Goal: Transaction & Acquisition: Download file/media

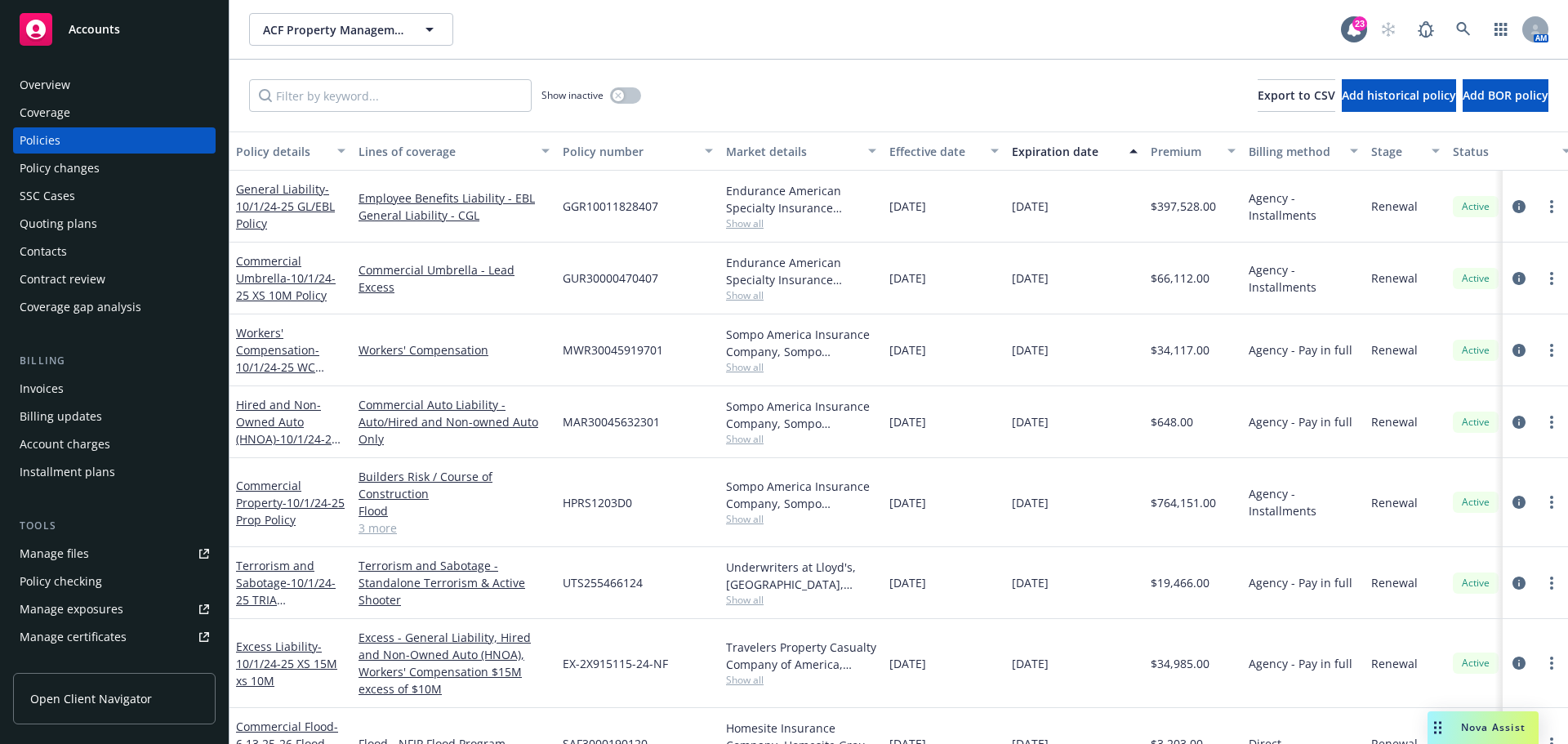
click at [128, 217] on div "Quoting plans" at bounding box center [114, 224] width 190 height 26
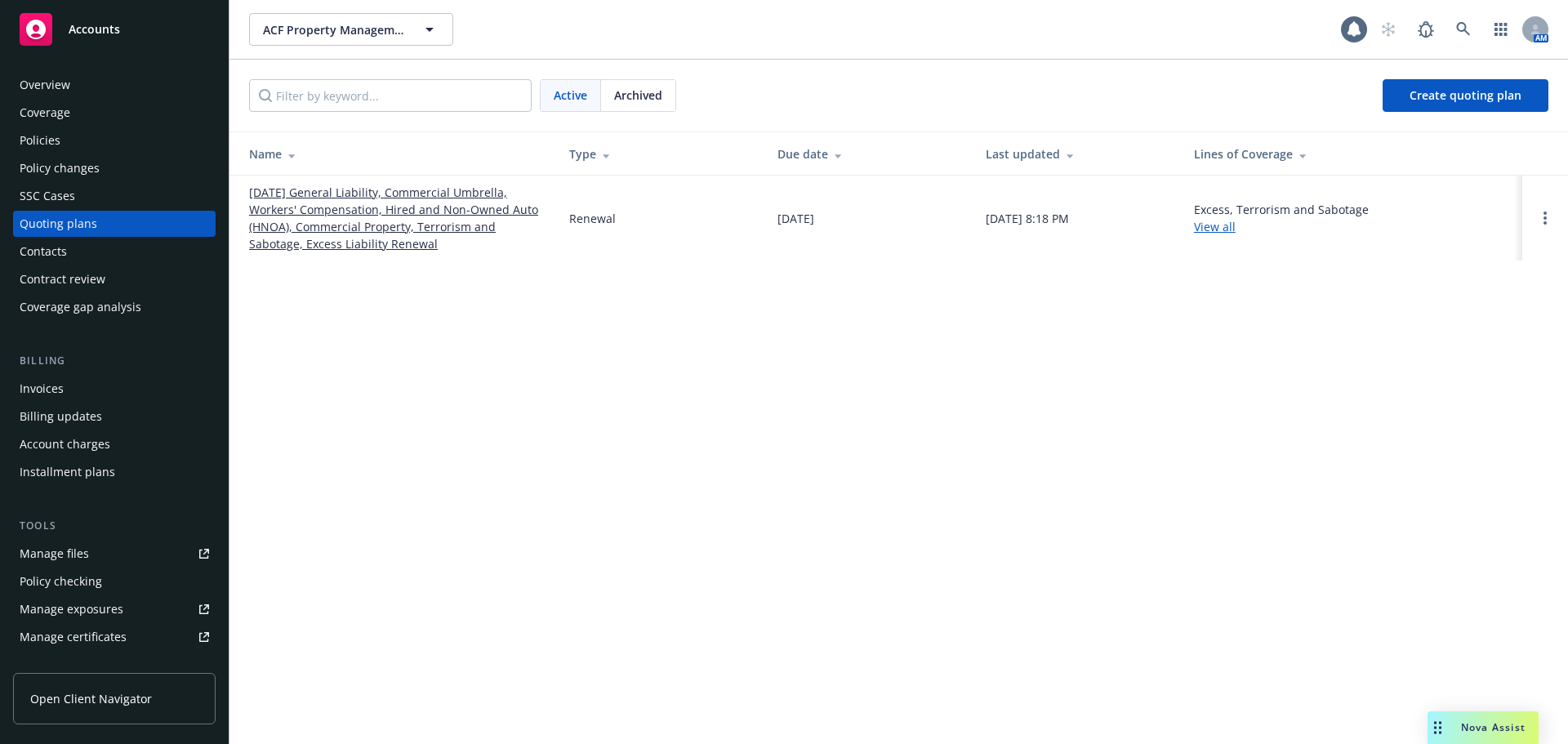
click at [300, 209] on link "10/01/25 General Liability, Commercial Umbrella, Workers' Compensation, Hired a…" at bounding box center [396, 217] width 294 height 69
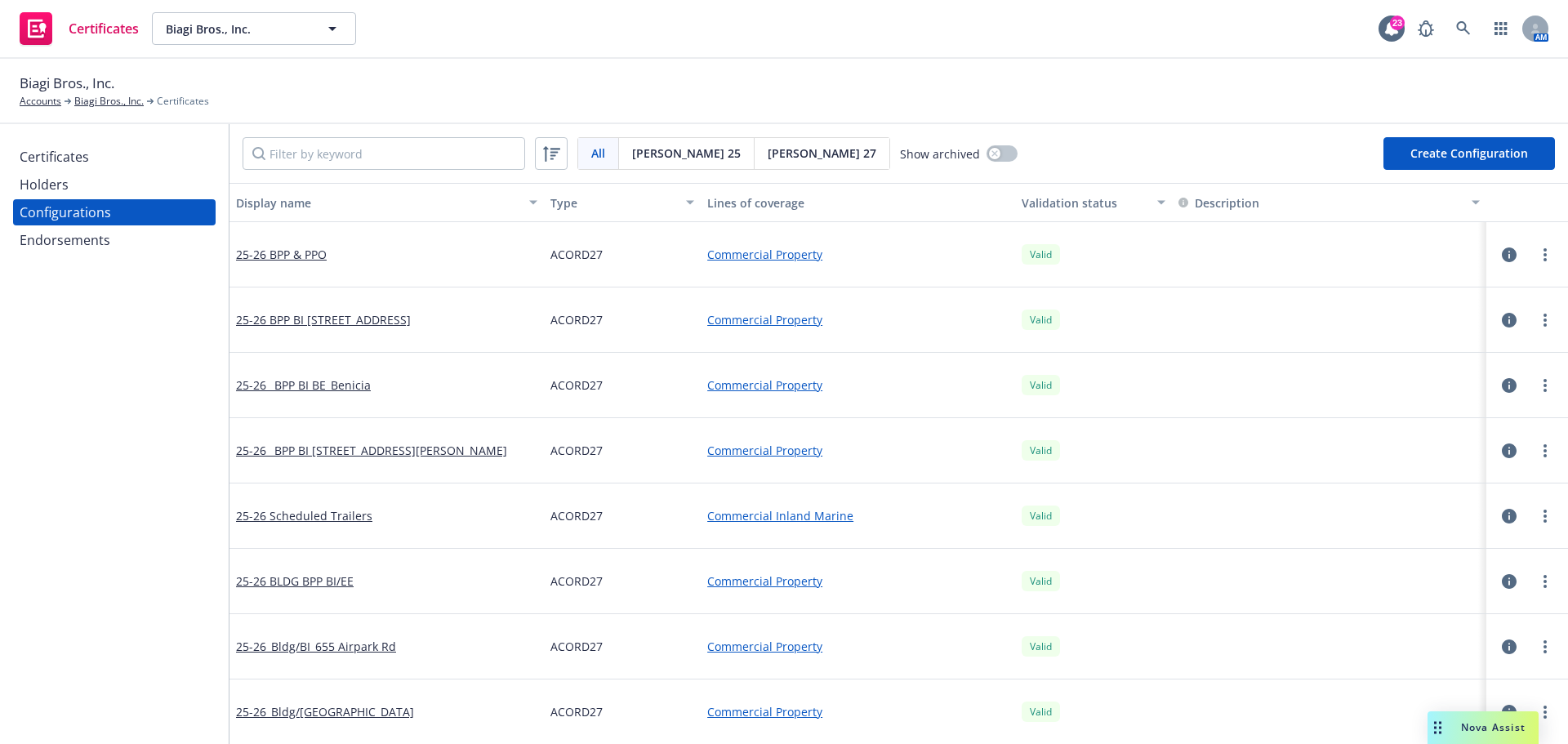
click at [118, 199] on div "Configurations" at bounding box center [114, 212] width 190 height 26
click at [124, 185] on div "Holders" at bounding box center [114, 184] width 190 height 26
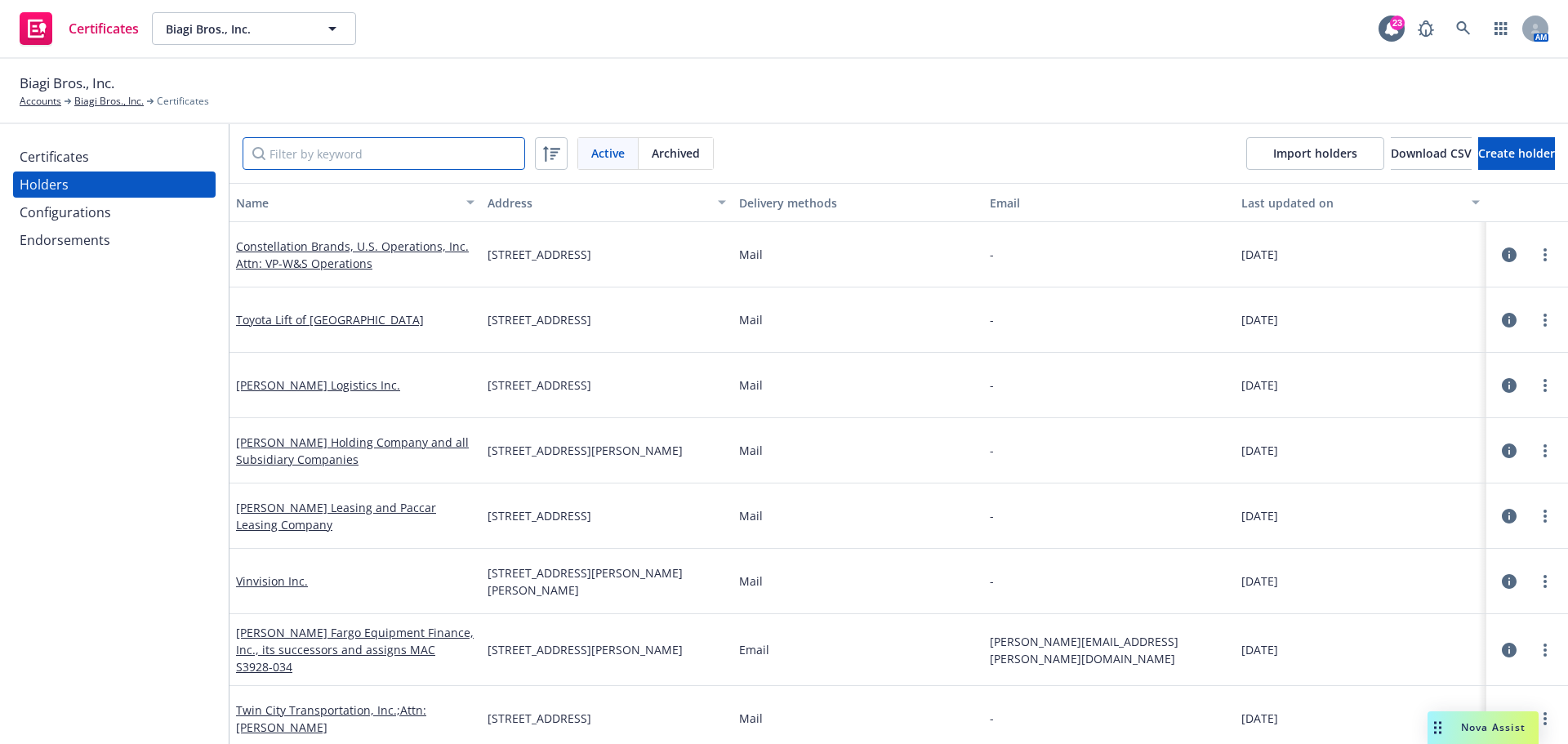
click at [325, 154] on input "Filter by keyword" at bounding box center [384, 154] width 283 height 33
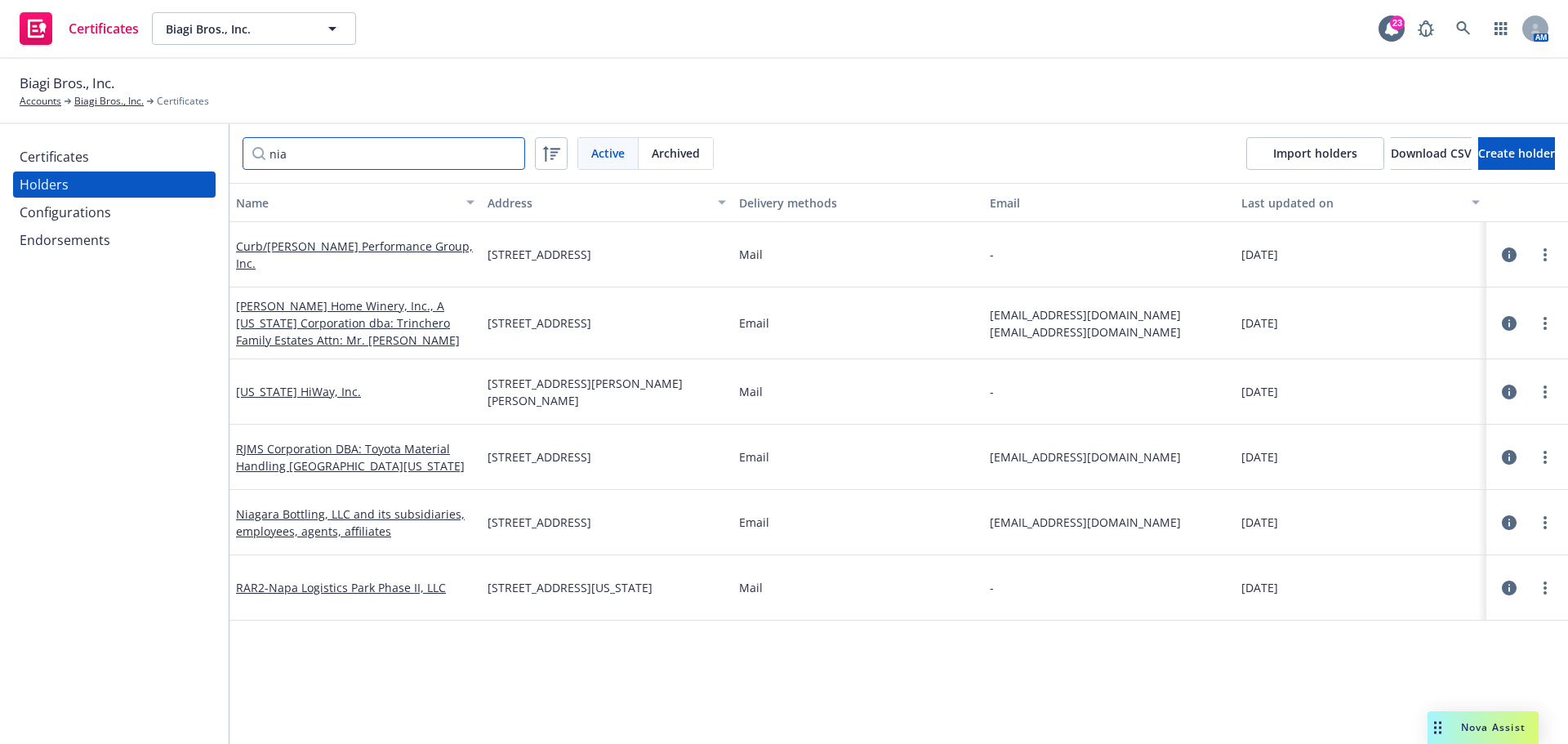
type input "nia"
click at [1502, 528] on icon "button" at bounding box center [1509, 523] width 15 height 15
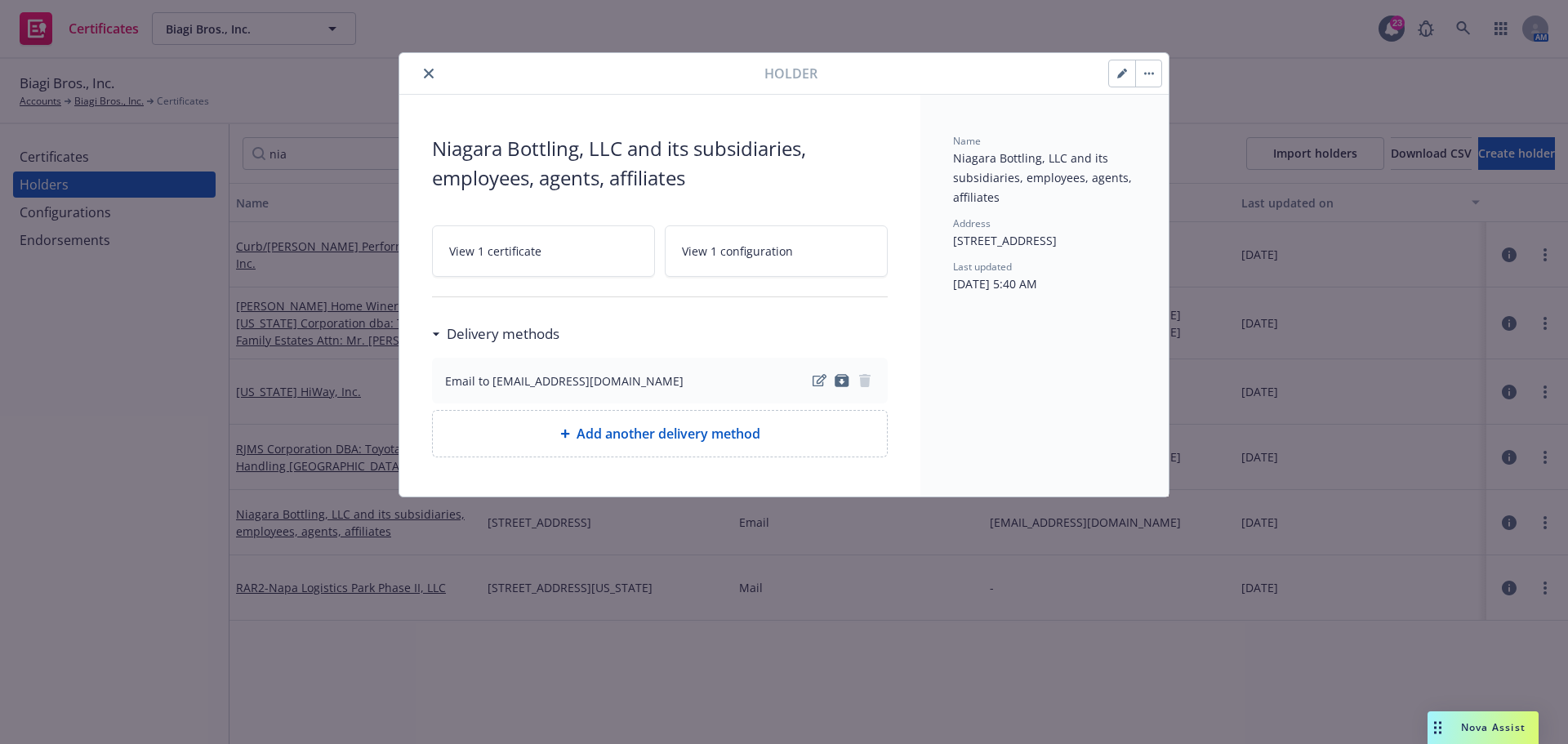
click at [428, 74] on icon "close" at bounding box center [428, 73] width 10 height 10
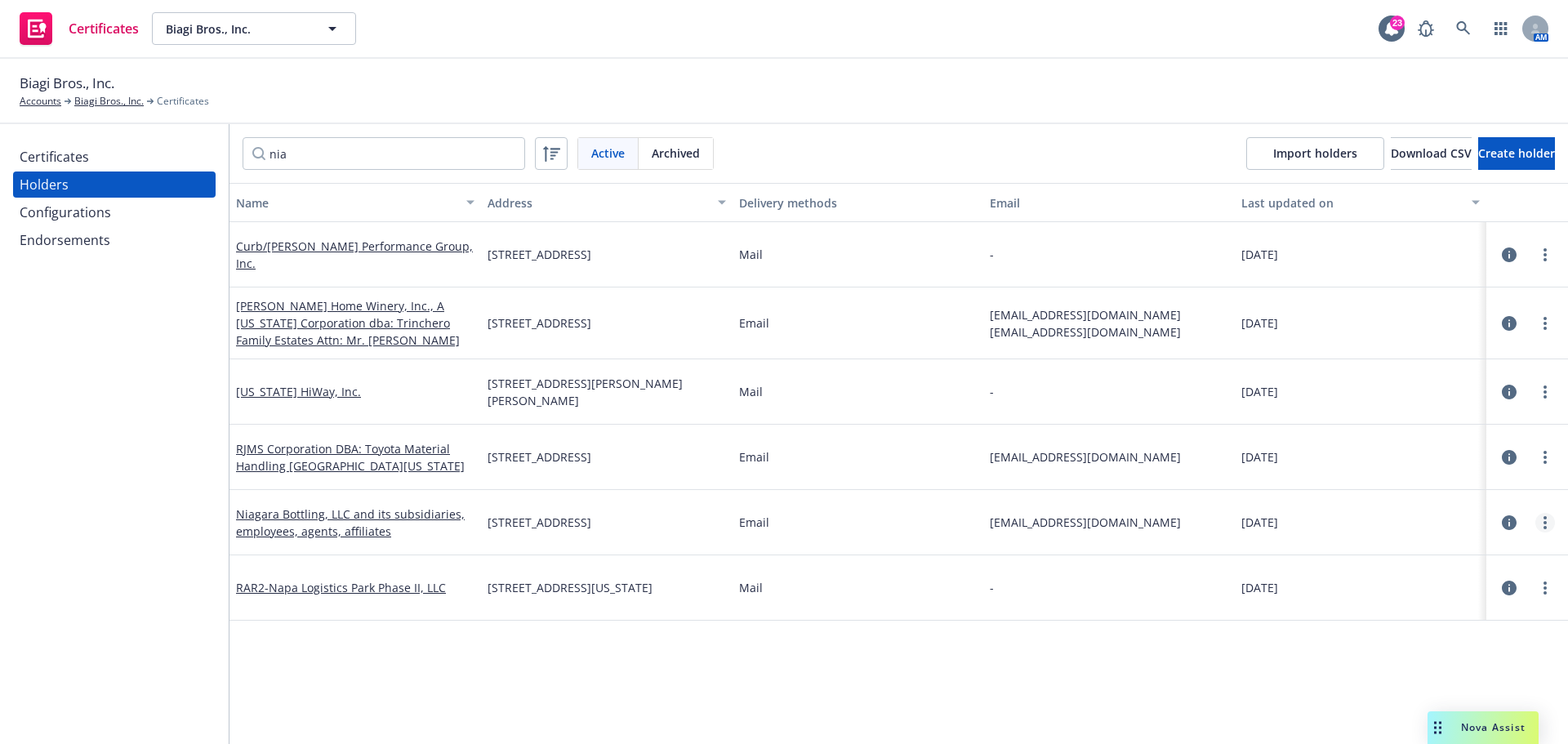
click at [1536, 517] on link "more" at bounding box center [1545, 522] width 19 height 19
click at [1493, 559] on link "Edit" at bounding box center [1452, 556] width 180 height 33
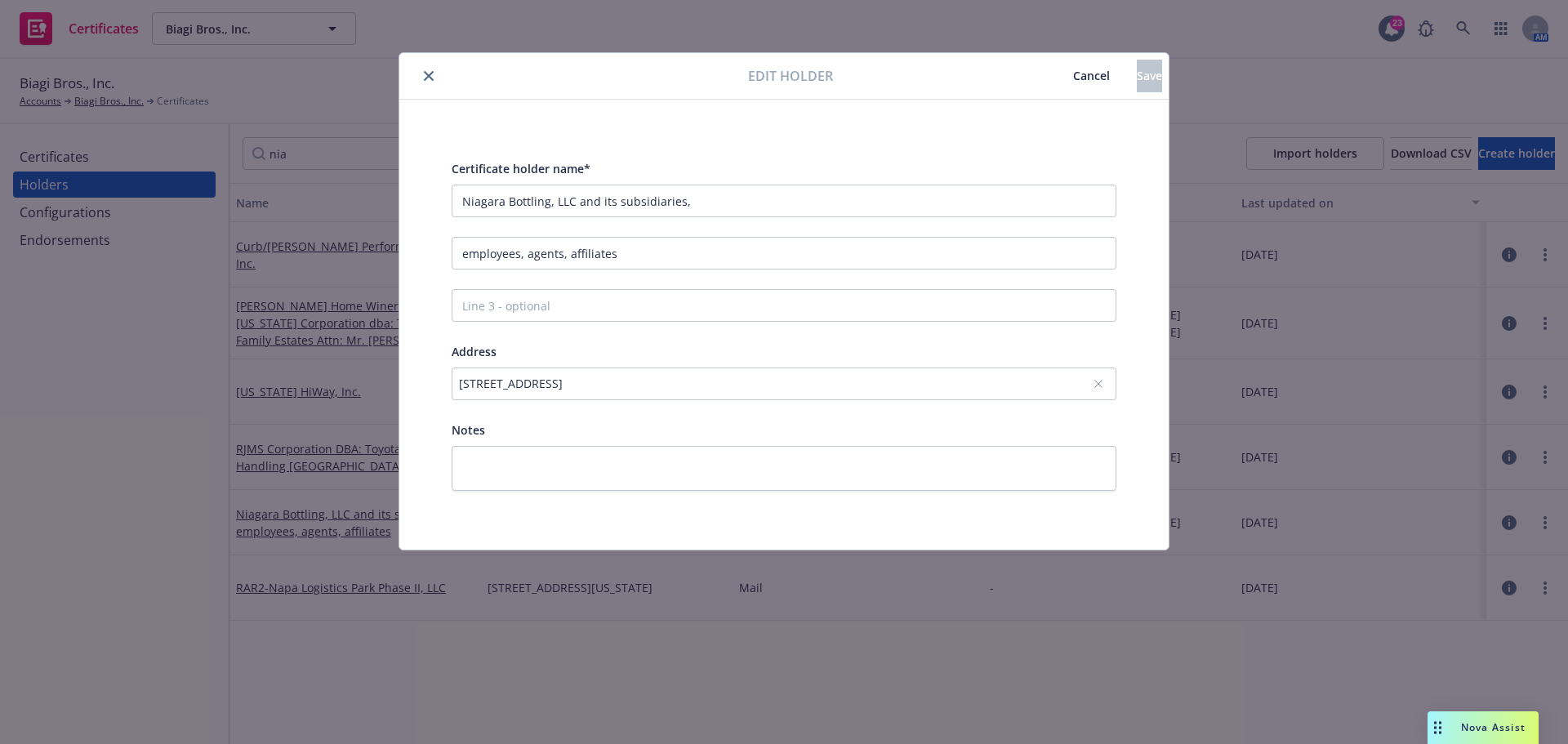
click at [425, 76] on icon "close" at bounding box center [428, 75] width 10 height 10
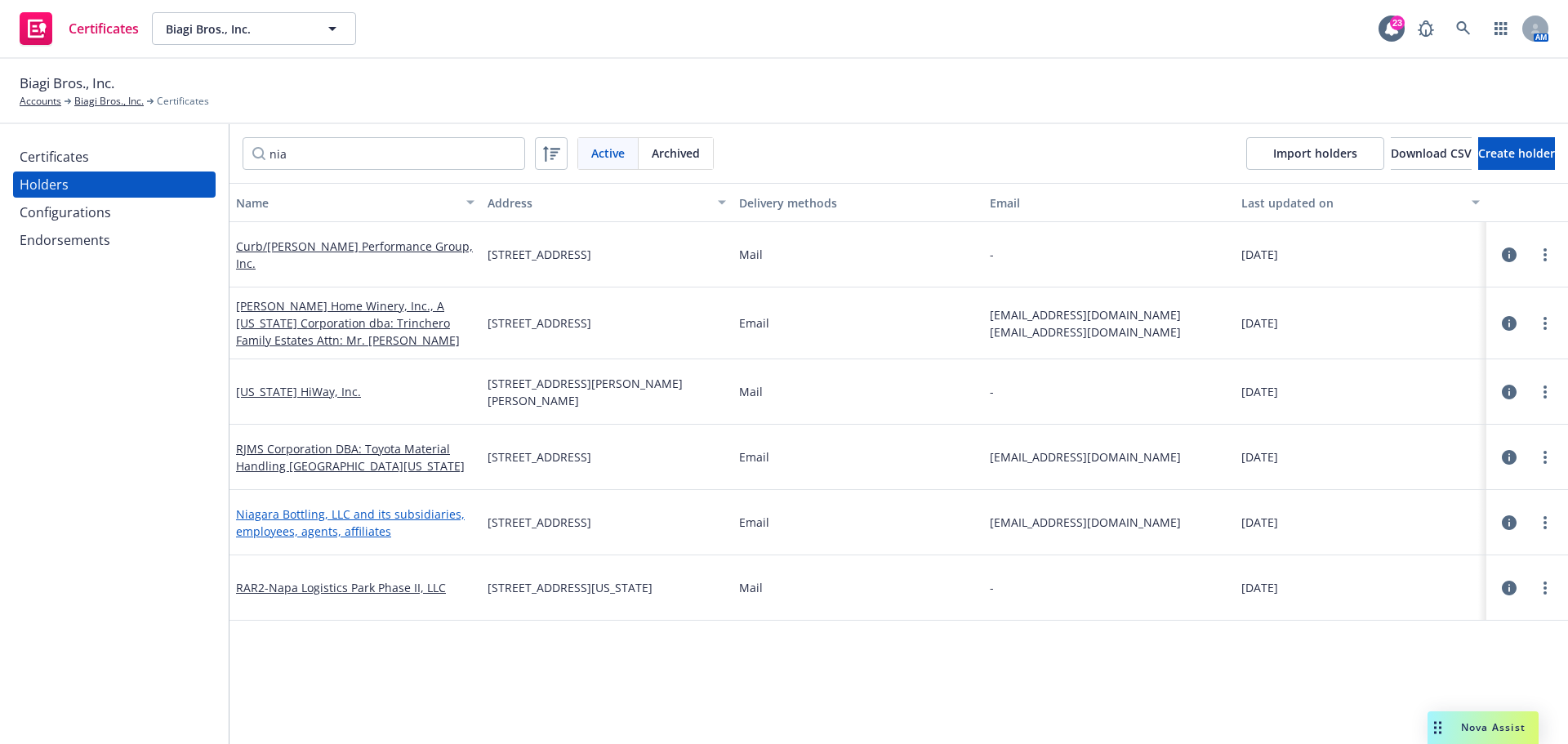
click at [272, 515] on link "Niagara Bottling, LLC and its subsidiaries, employees, agents, affiliates" at bounding box center [350, 523] width 228 height 33
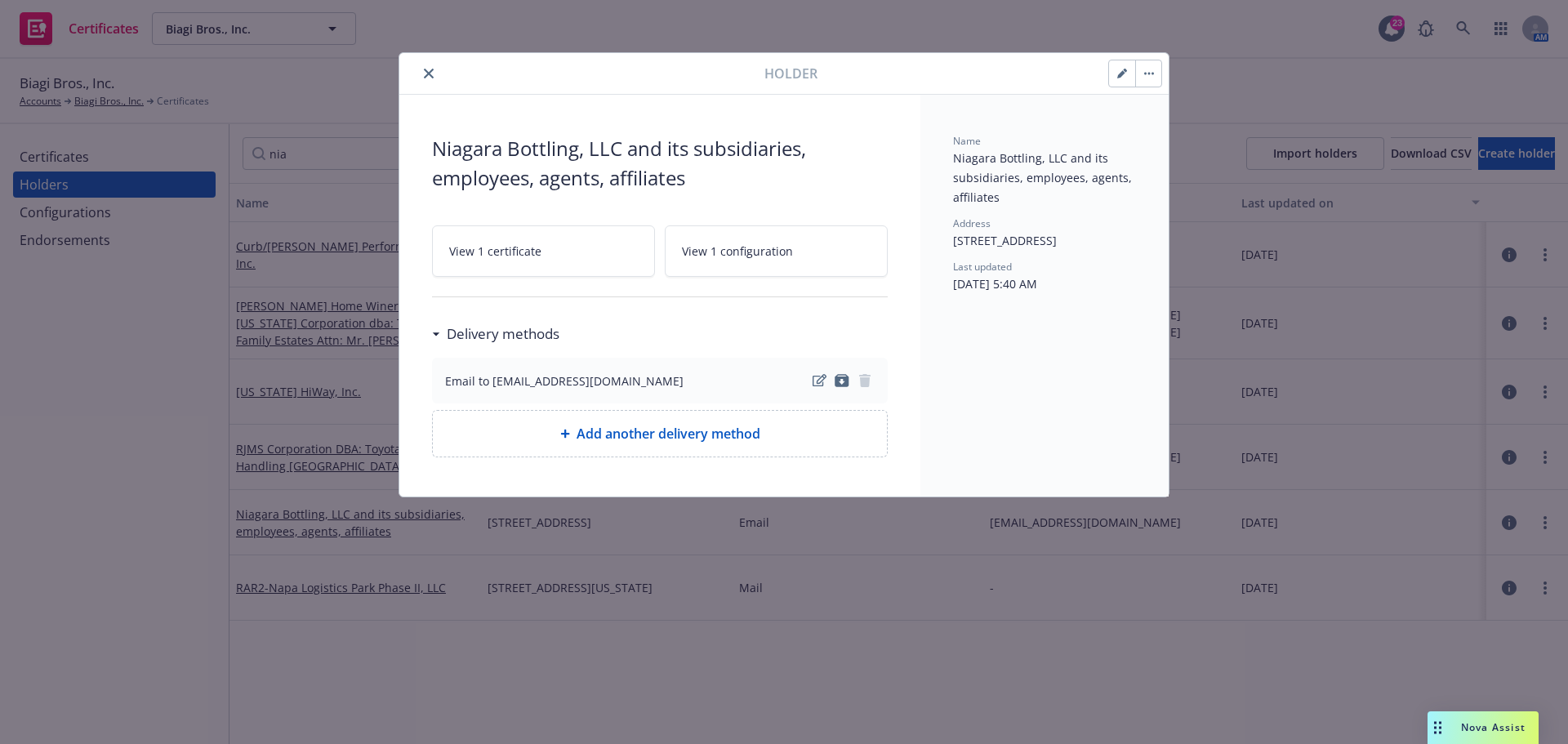
click at [1154, 75] on button "button" at bounding box center [1148, 73] width 26 height 26
click at [645, 86] on div "Holder Archive View certificates View related configurations Regenerate all cer…" at bounding box center [784, 73] width 770 height 41
click at [428, 78] on icon "close" at bounding box center [428, 73] width 10 height 10
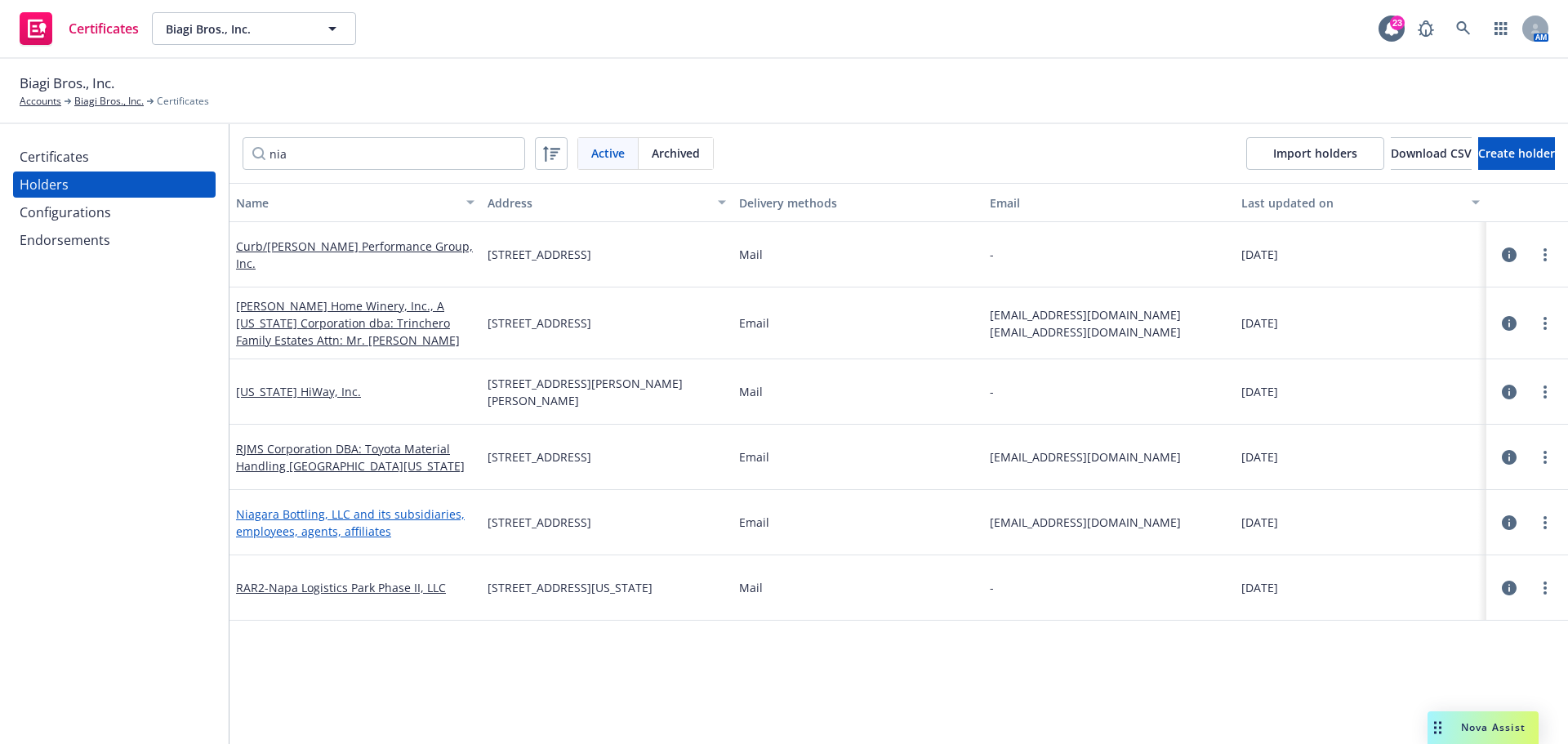
click at [345, 516] on link "Niagara Bottling, LLC and its subsidiaries, employees, agents, affiliates" at bounding box center [350, 523] width 228 height 33
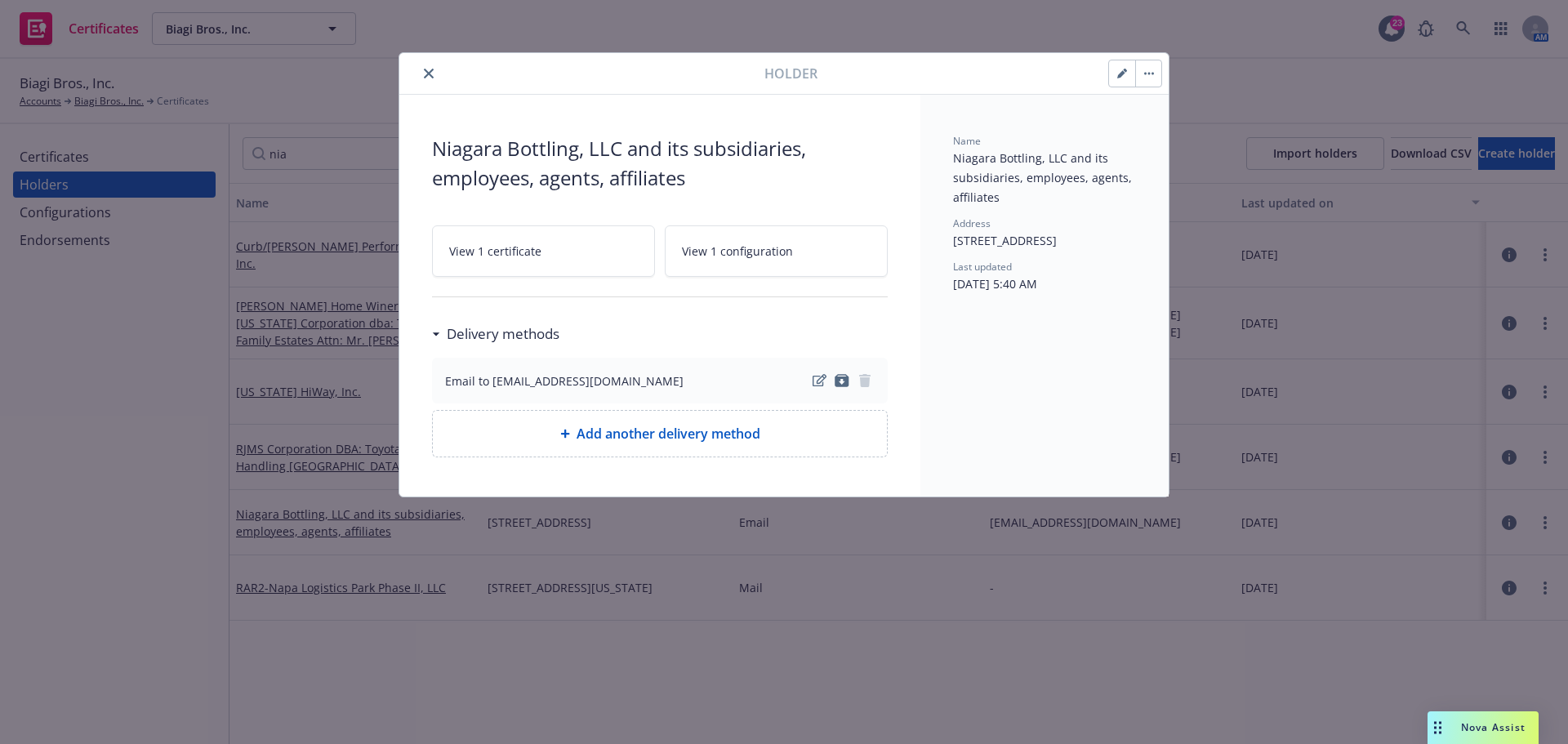
click at [1150, 66] on button "button" at bounding box center [1148, 73] width 26 height 26
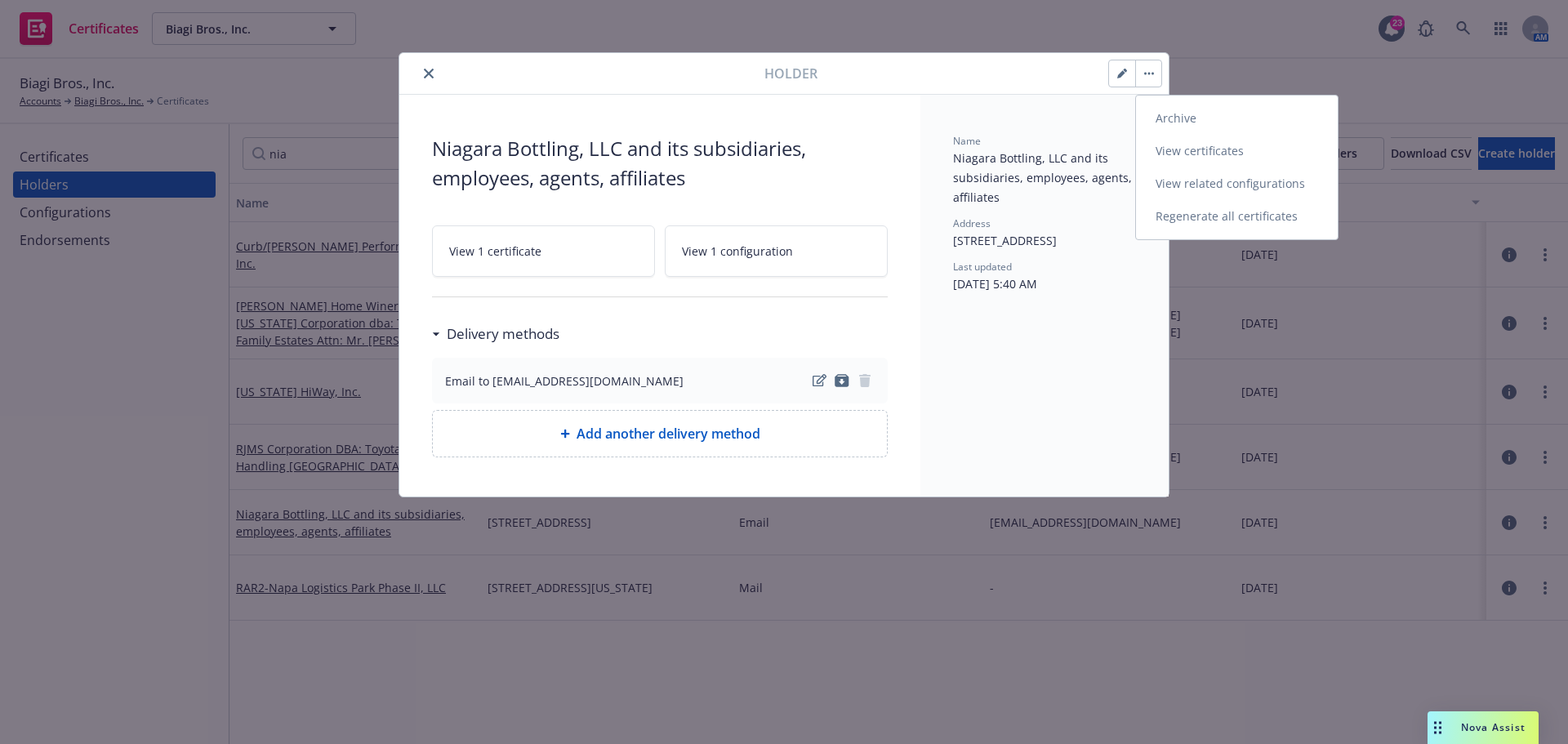
click at [1186, 156] on link "View certificates" at bounding box center [1237, 151] width 202 height 33
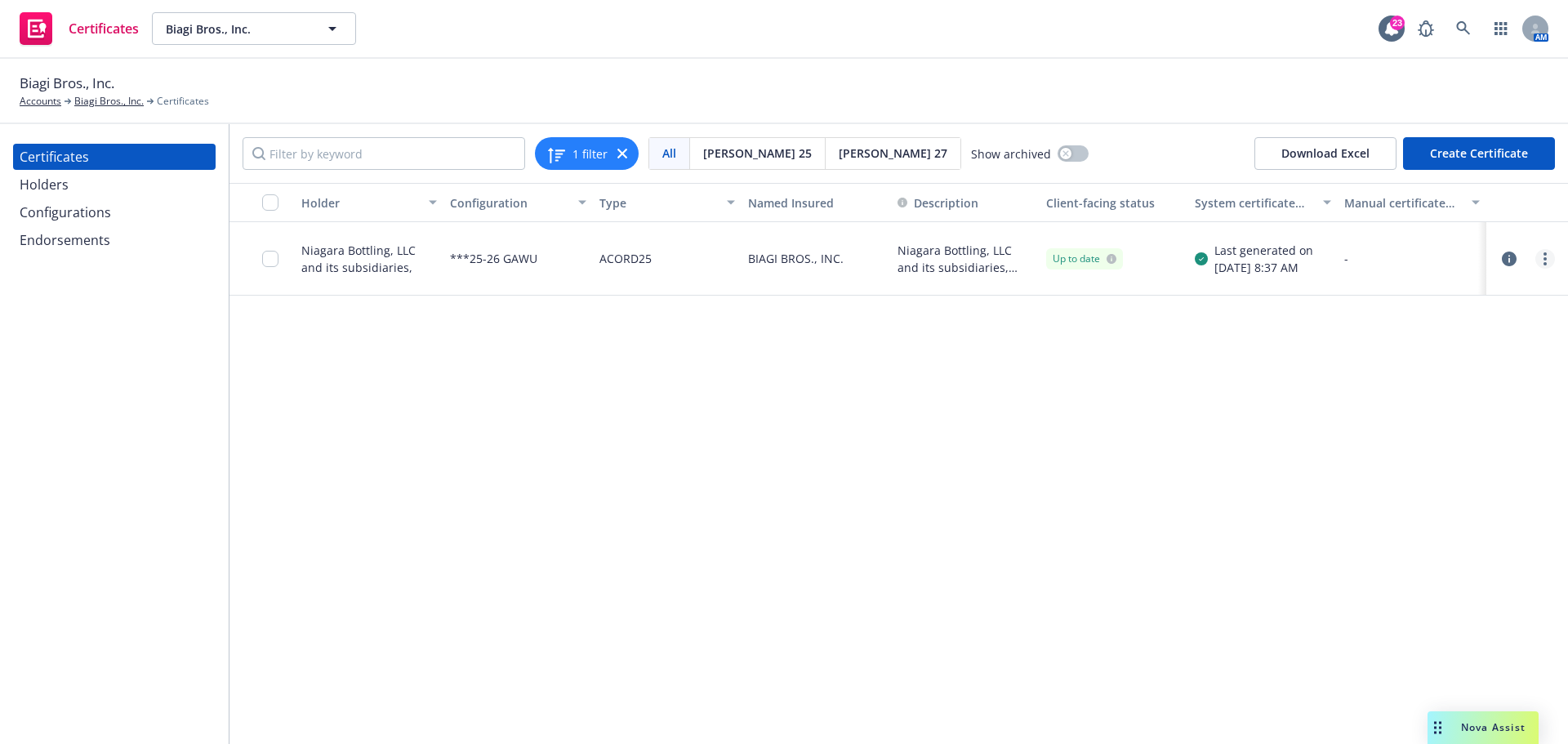
click at [1542, 254] on link "more" at bounding box center [1545, 259] width 19 height 19
click at [1456, 455] on link "Download editable generated certificate" at bounding box center [1423, 456] width 261 height 33
drag, startPoint x: 251, startPoint y: 0, endPoint x: 573, endPoint y: 513, distance: 605.7
click at [698, 614] on div "Holder Configuration Type Named Insured Description Client-facing status System…" at bounding box center [898, 463] width 1339 height 561
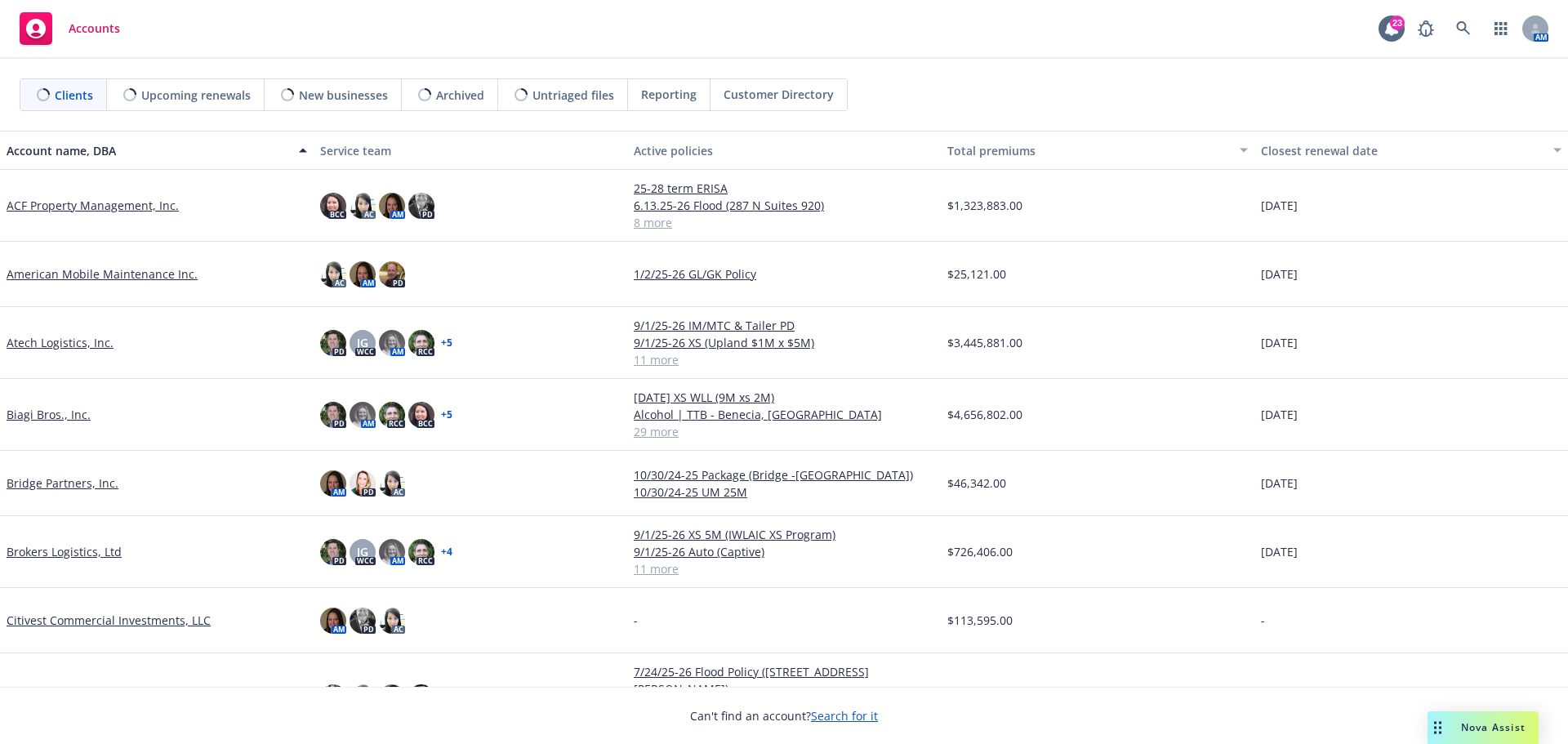
click at [133, 199] on link "ACF Property Management, Inc." at bounding box center [93, 205] width 172 height 17
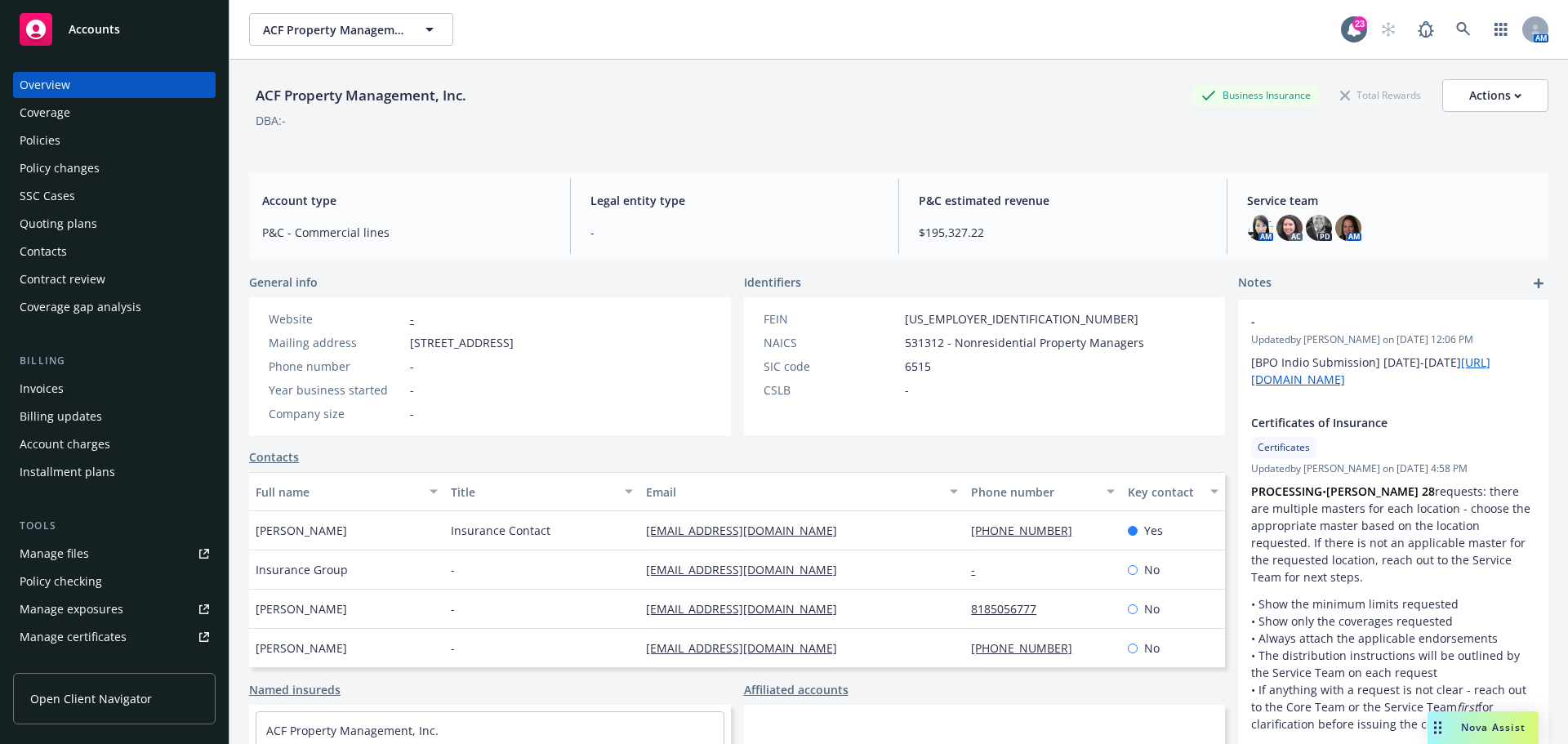
click at [132, 635] on link "Manage certificates" at bounding box center [114, 637] width 203 height 26
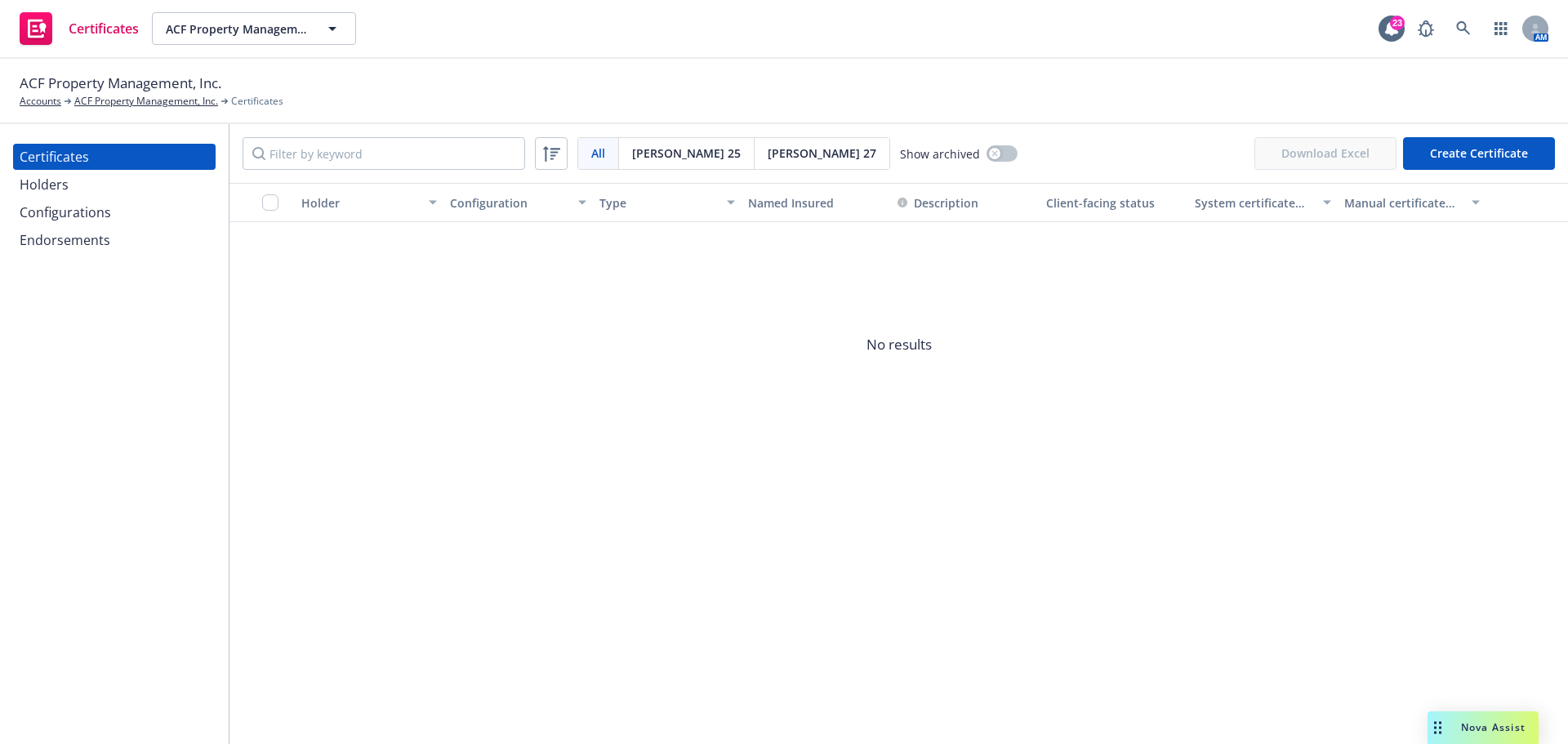
click at [74, 194] on div "Holders" at bounding box center [114, 184] width 190 height 26
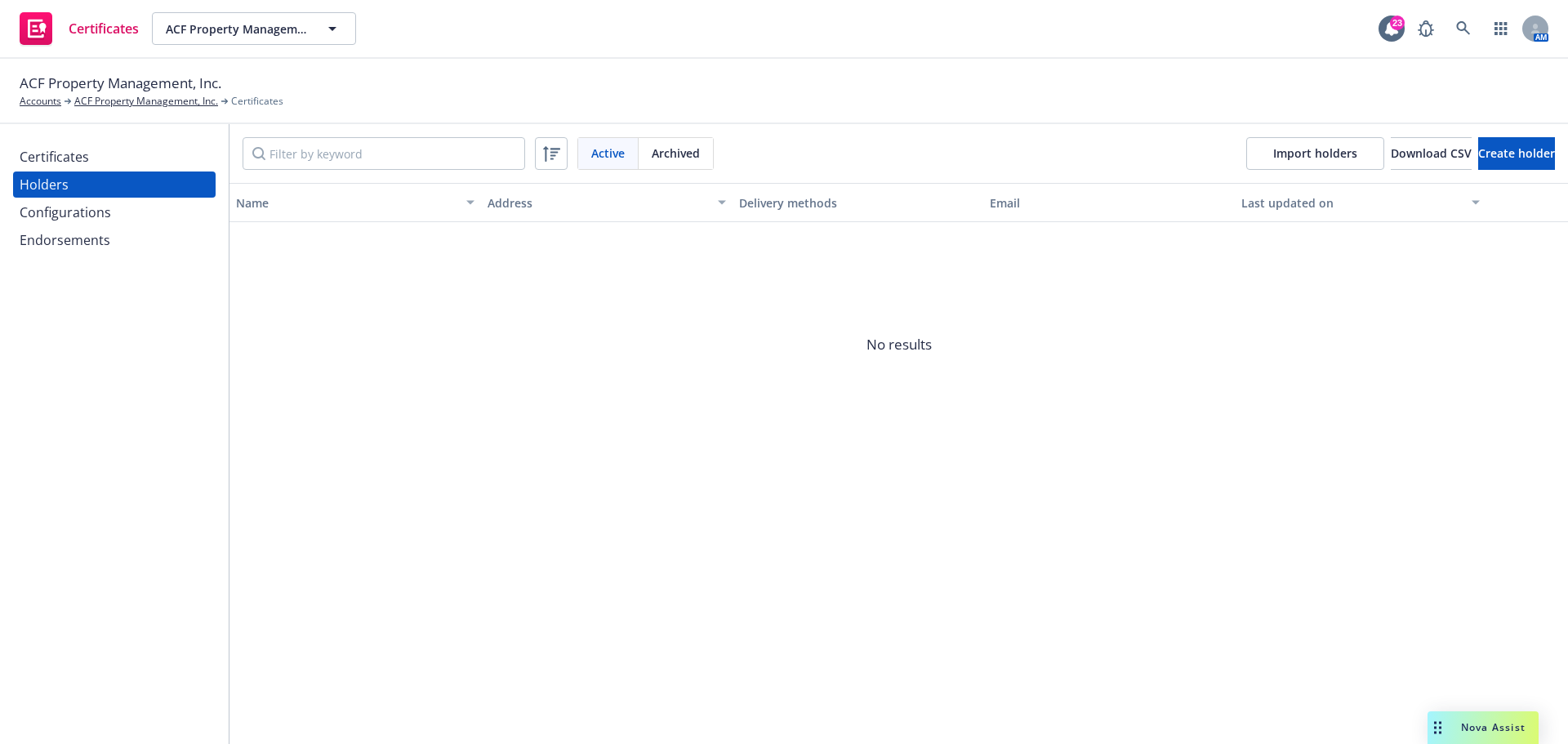
click at [77, 206] on div "Configurations" at bounding box center [65, 212] width 92 height 26
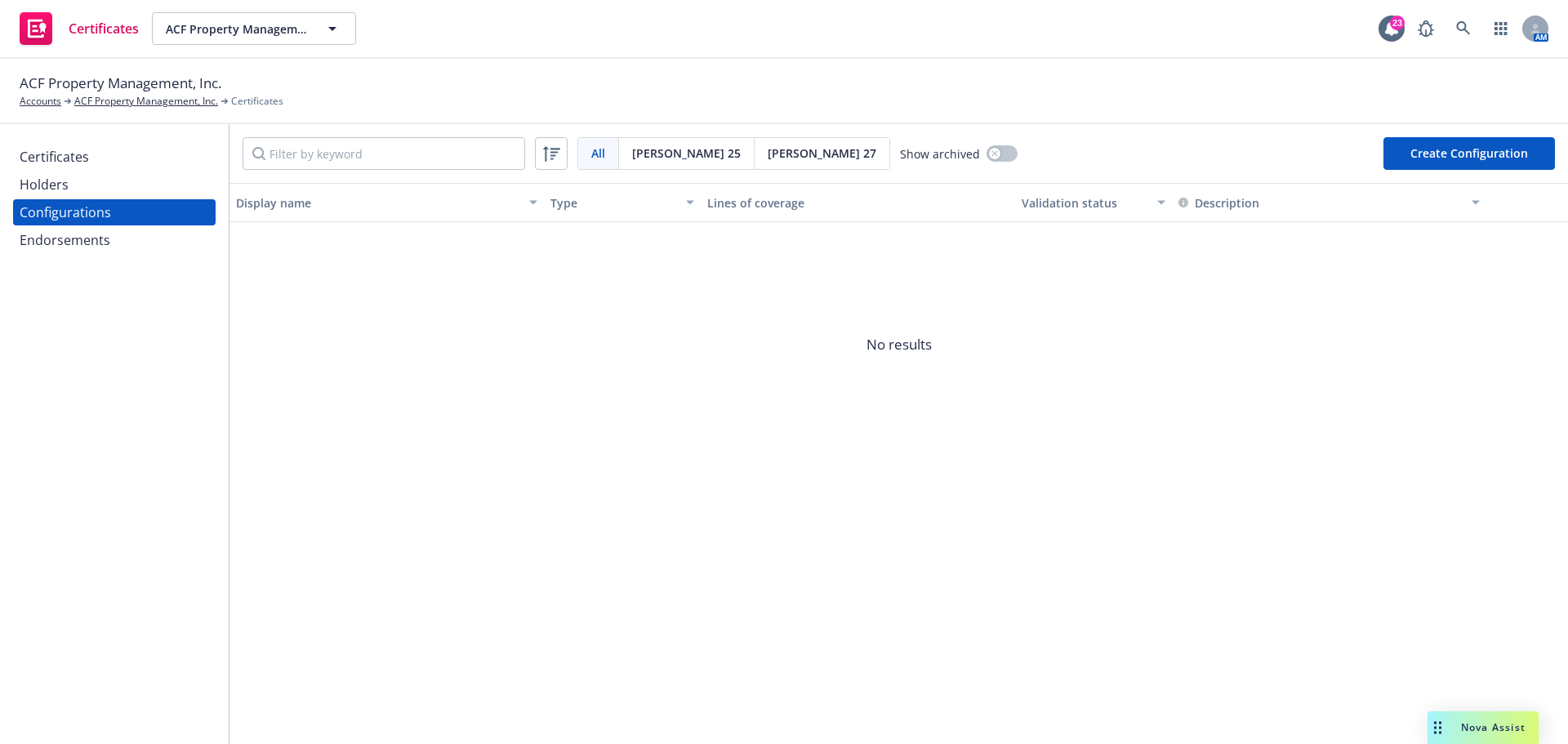
click at [86, 246] on div "Endorsements" at bounding box center [64, 239] width 91 height 26
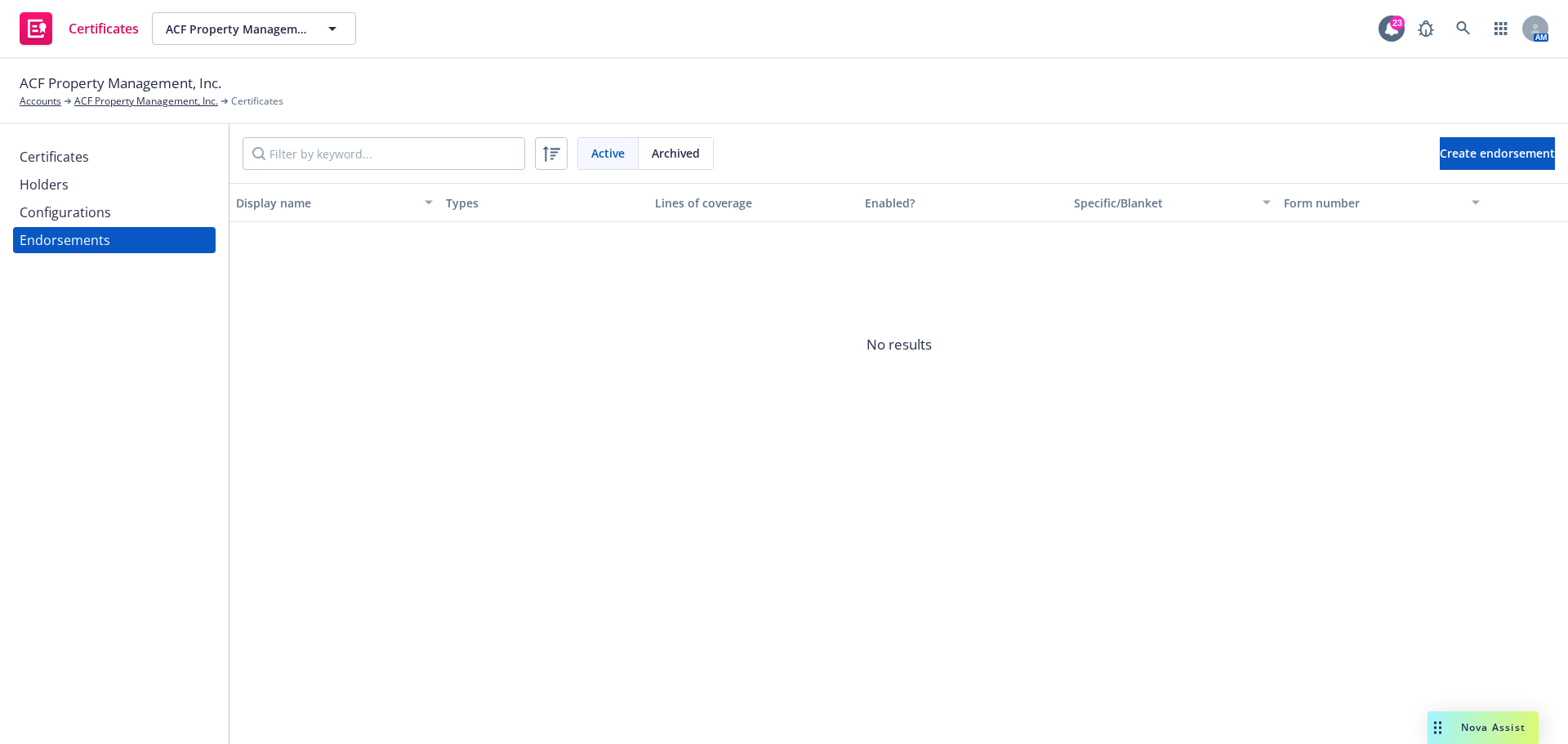
click at [78, 186] on div "Holders" at bounding box center [114, 184] width 190 height 26
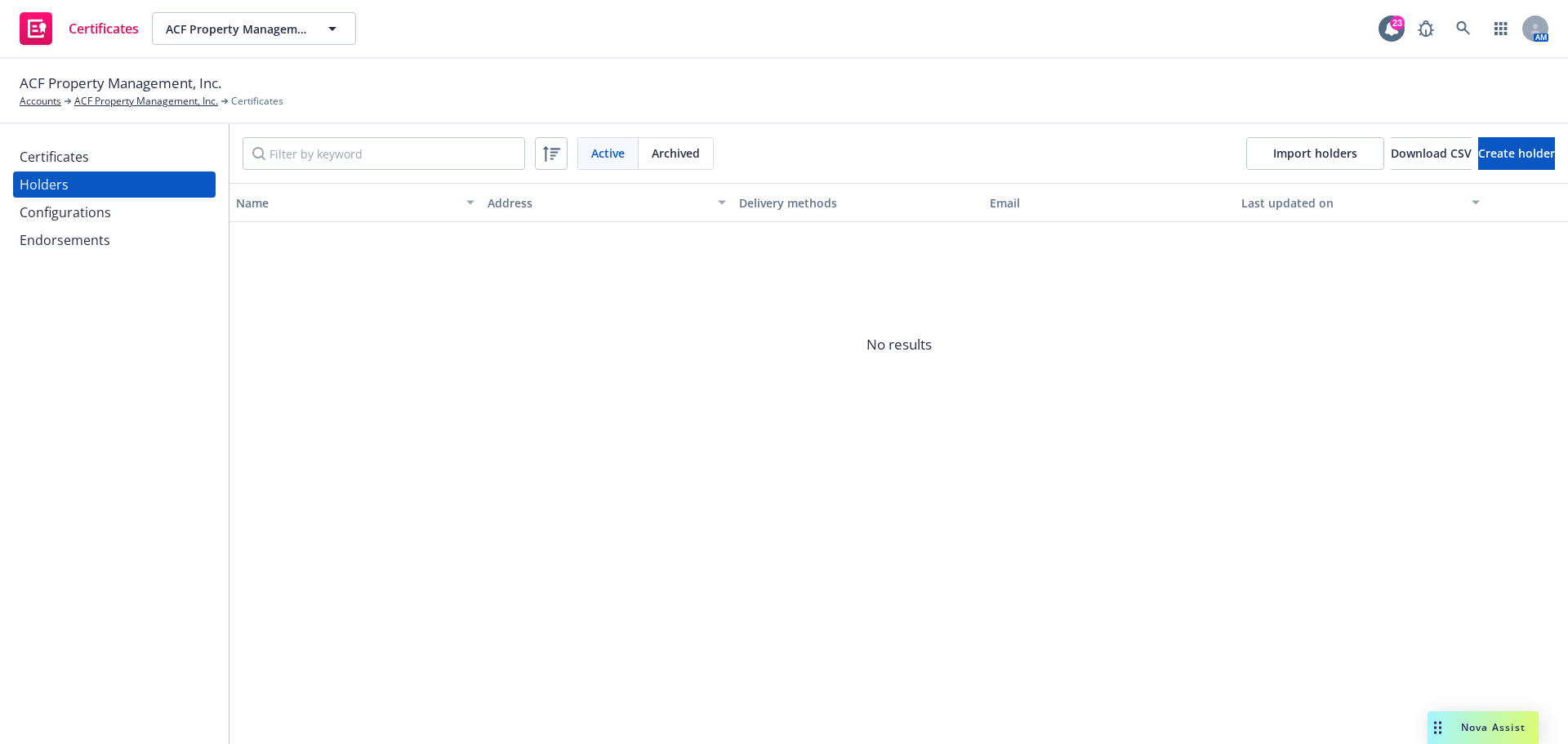
click at [81, 146] on div "Certificates" at bounding box center [54, 157] width 70 height 26
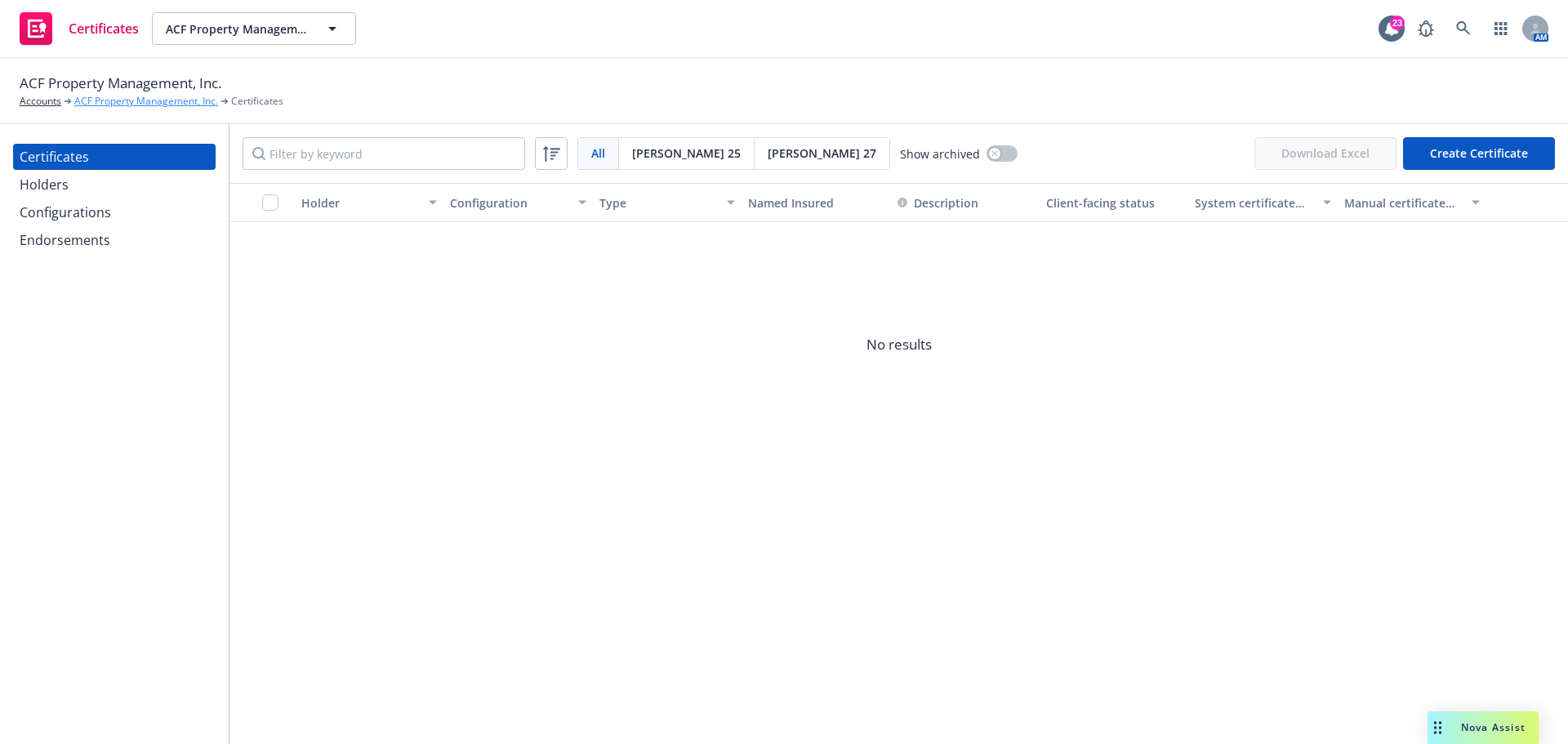
click at [138, 95] on link "ACF Property Management, Inc." at bounding box center [146, 101] width 144 height 15
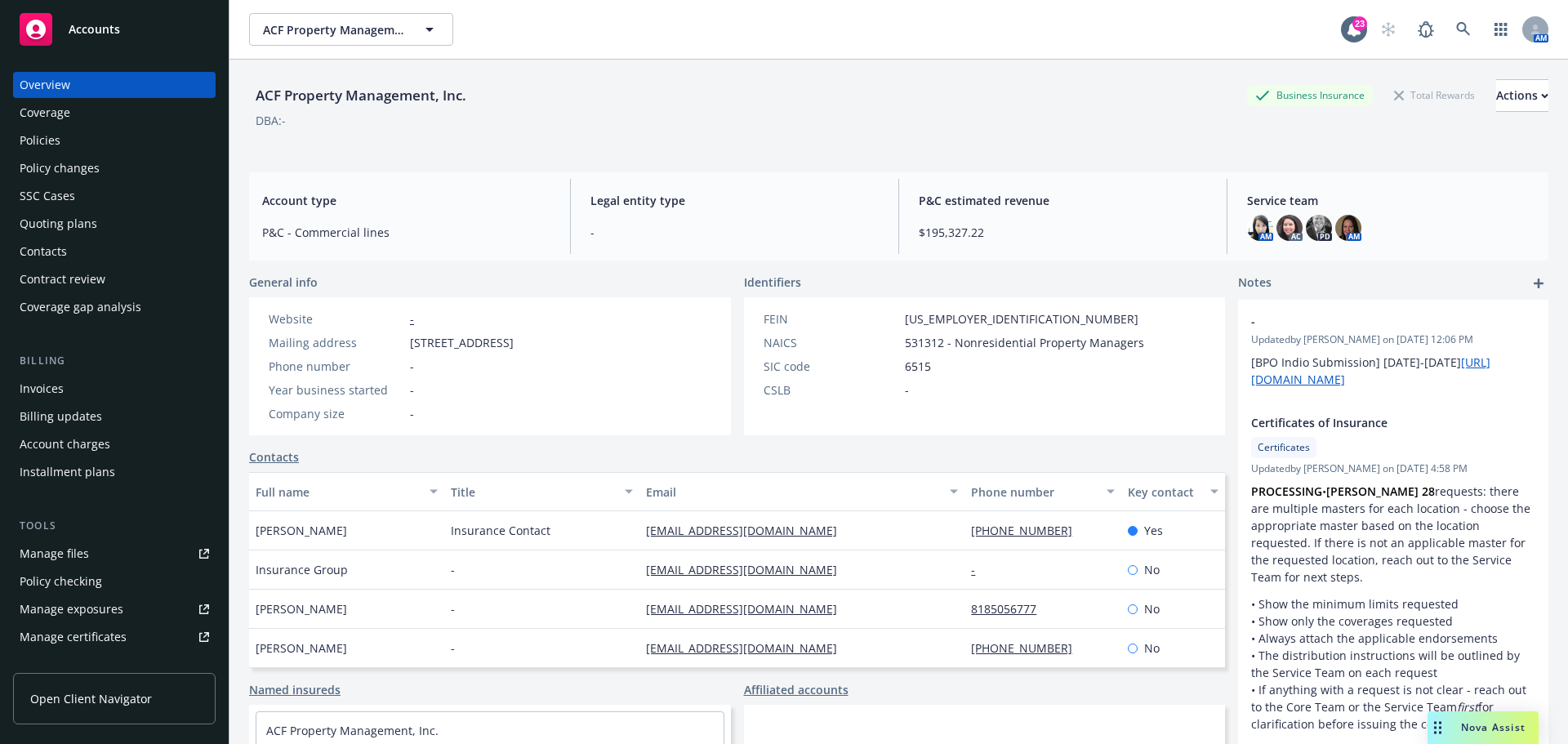
click at [76, 212] on div "Quoting plans" at bounding box center [58, 224] width 78 height 26
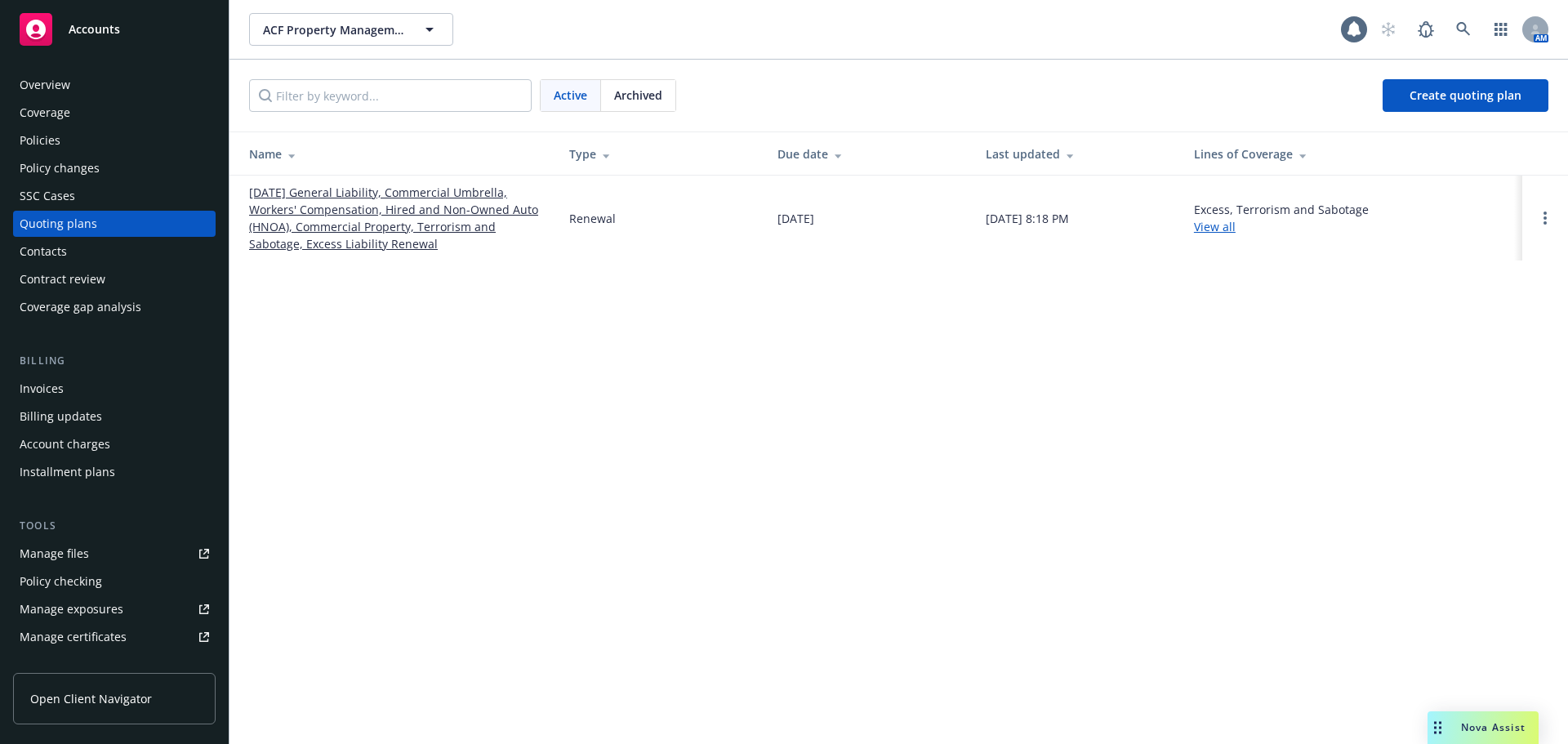
click at [368, 196] on link "[DATE] General Liability, Commercial Umbrella, Workers' Compensation, Hired and…" at bounding box center [396, 217] width 294 height 69
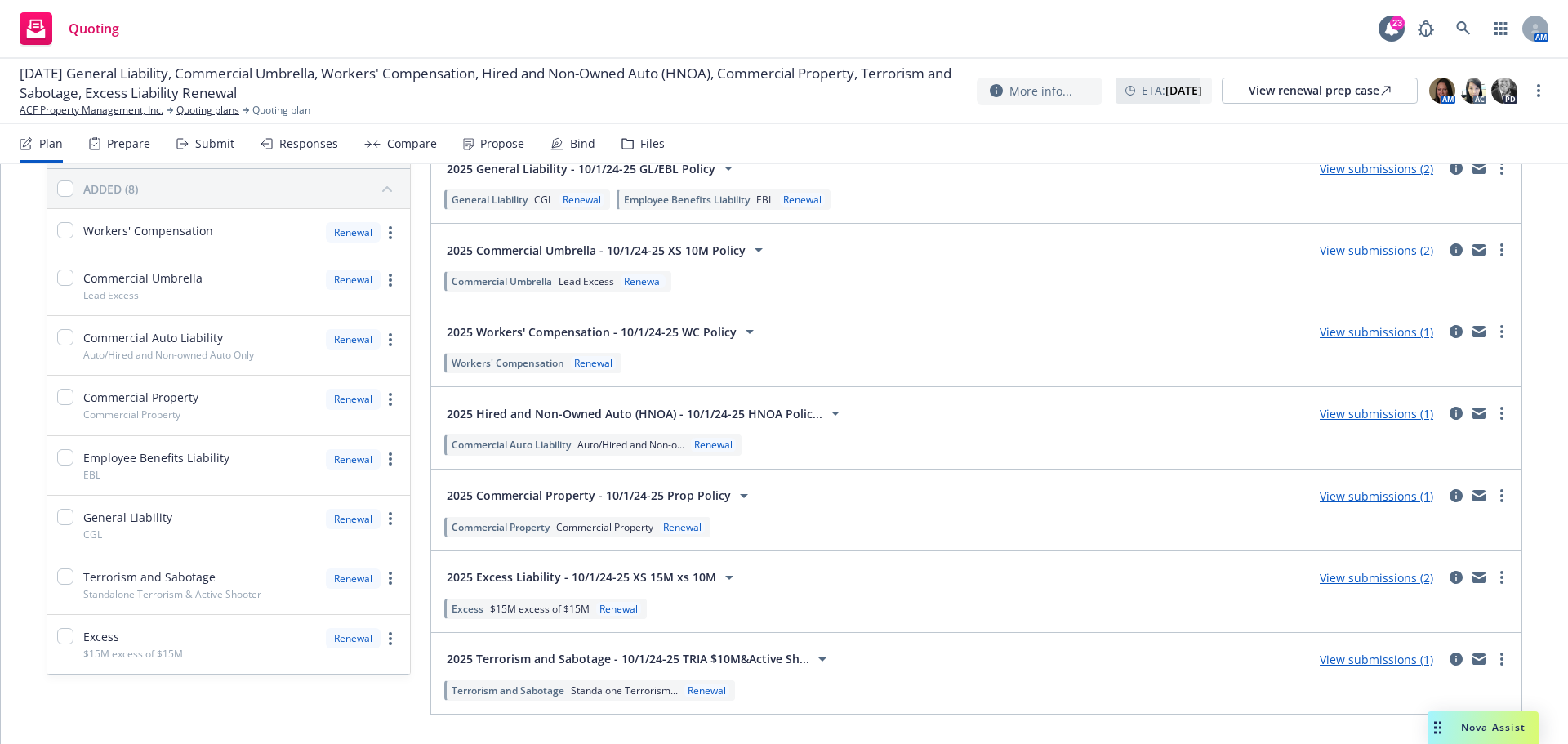
scroll to position [188, 0]
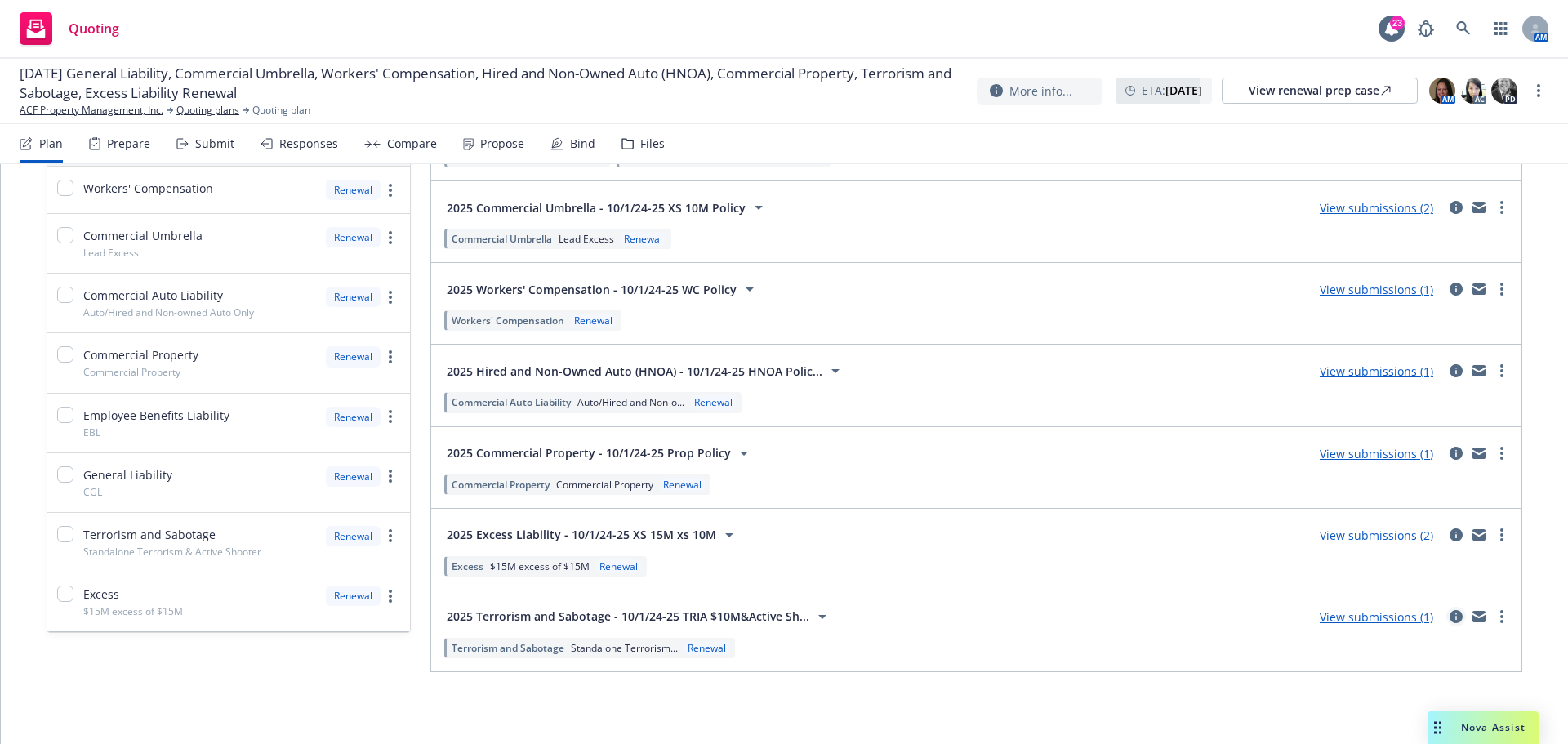
click at [1450, 620] on icon "circleInformation" at bounding box center [1456, 616] width 13 height 13
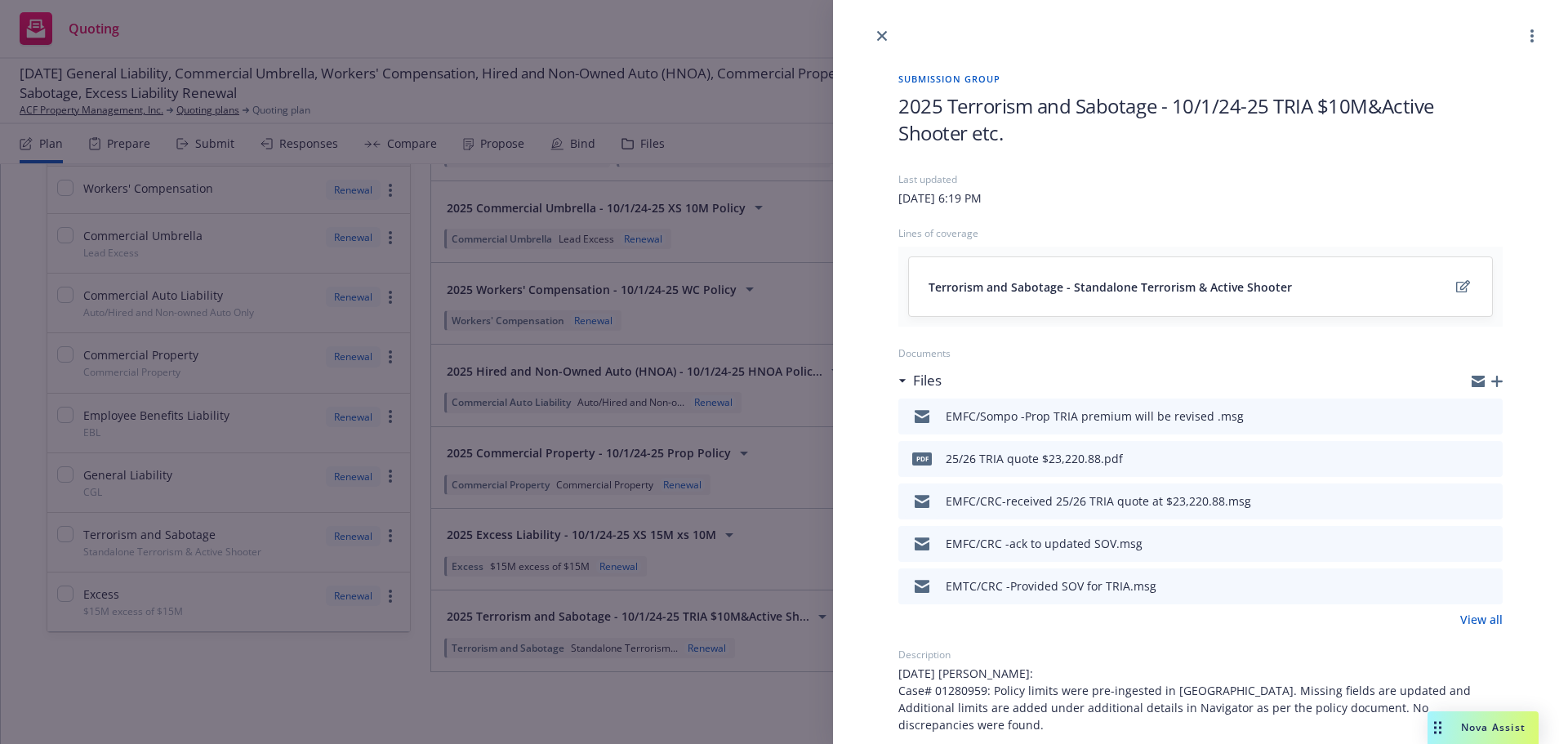
click at [1454, 452] on icon "download file" at bounding box center [1461, 457] width 13 height 13
